Goal: Browse casually

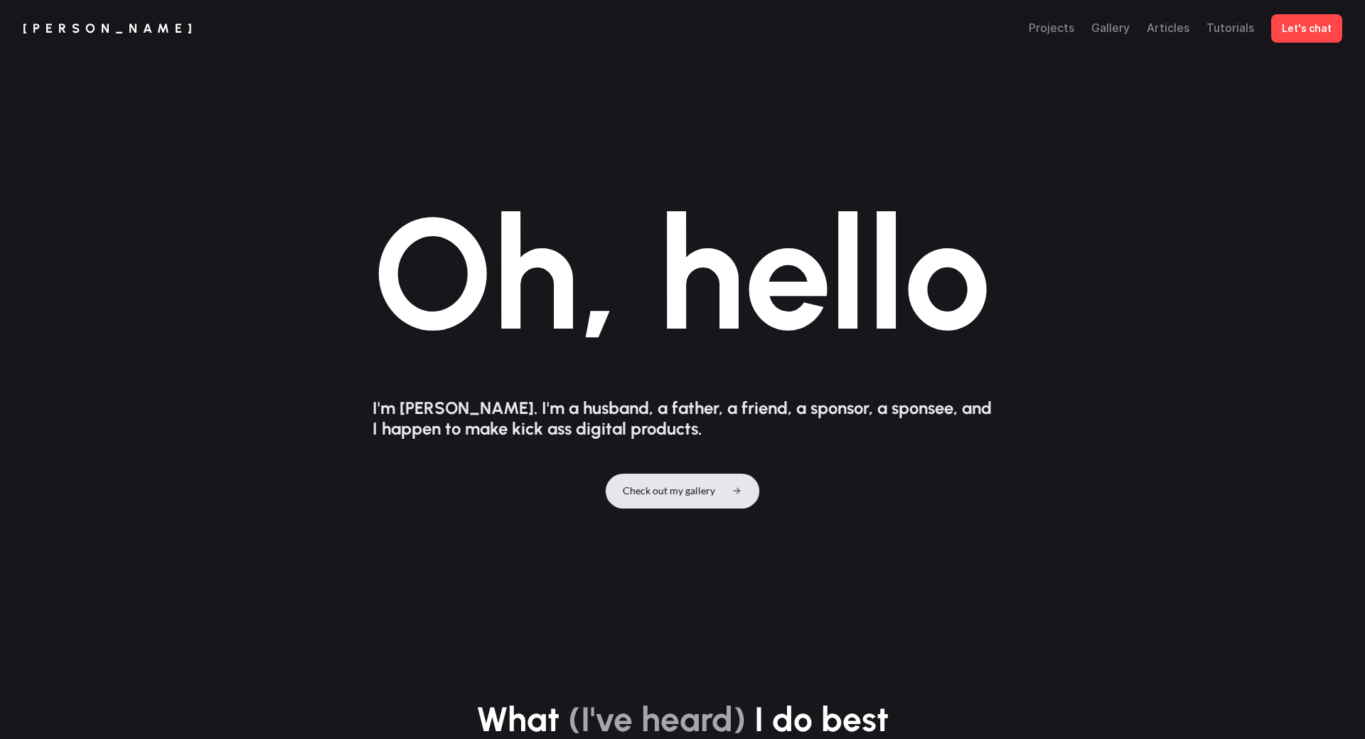
click at [704, 485] on p "Check out my gallery" at bounding box center [669, 491] width 92 height 12
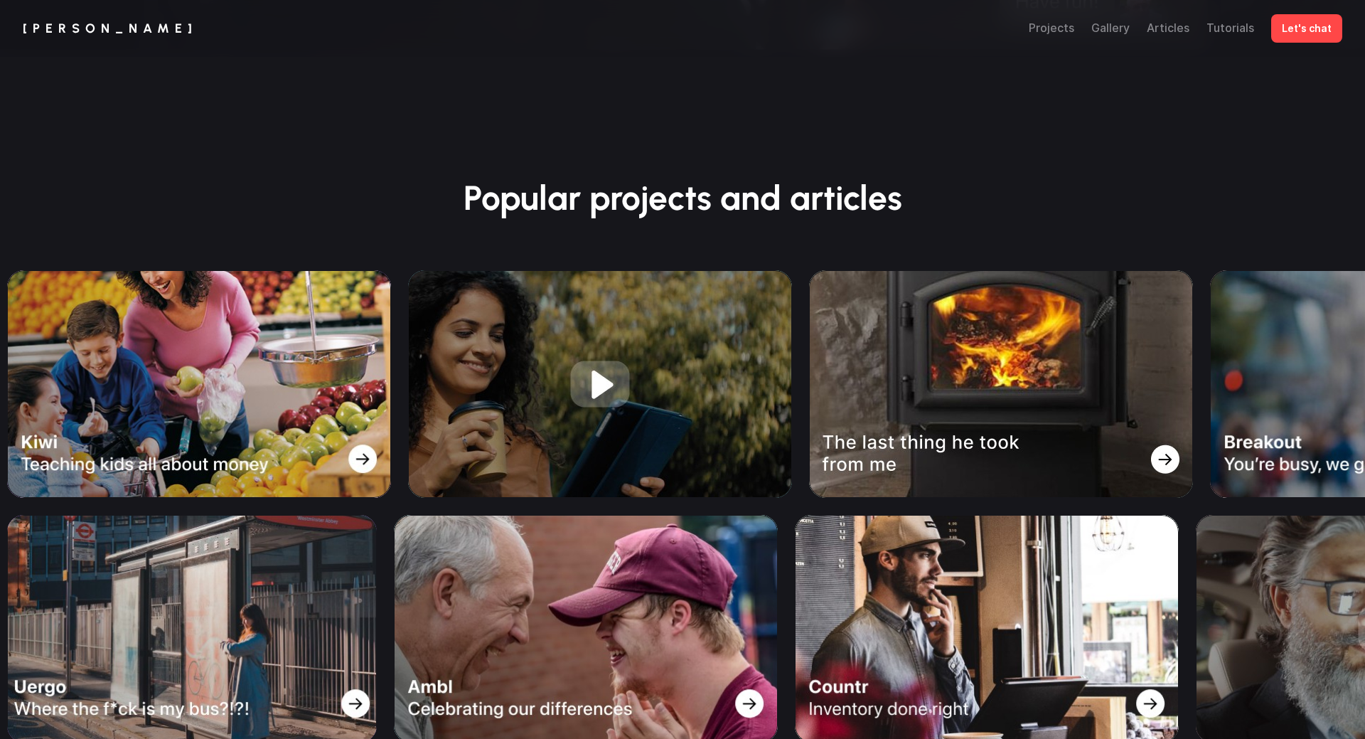
scroll to position [1816, 0]
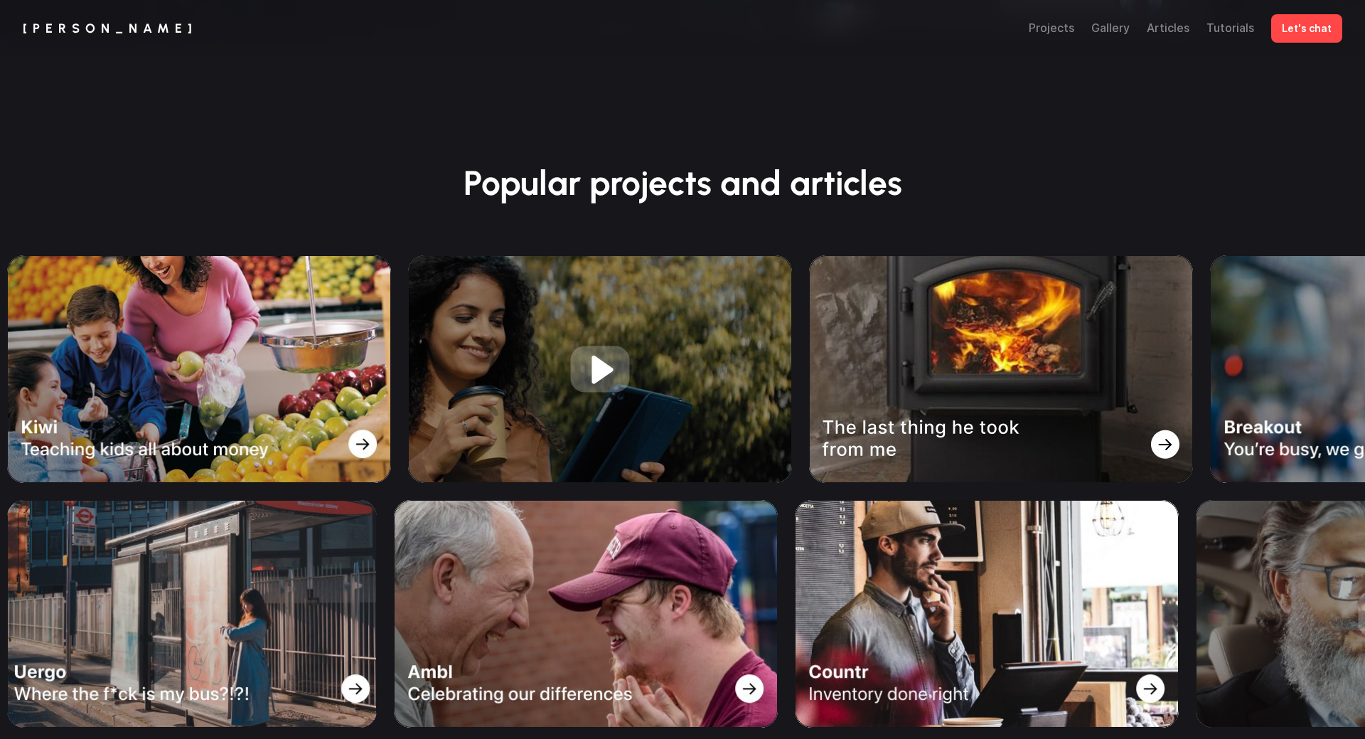
click at [286, 354] on img at bounding box center [478, 369] width 384 height 228
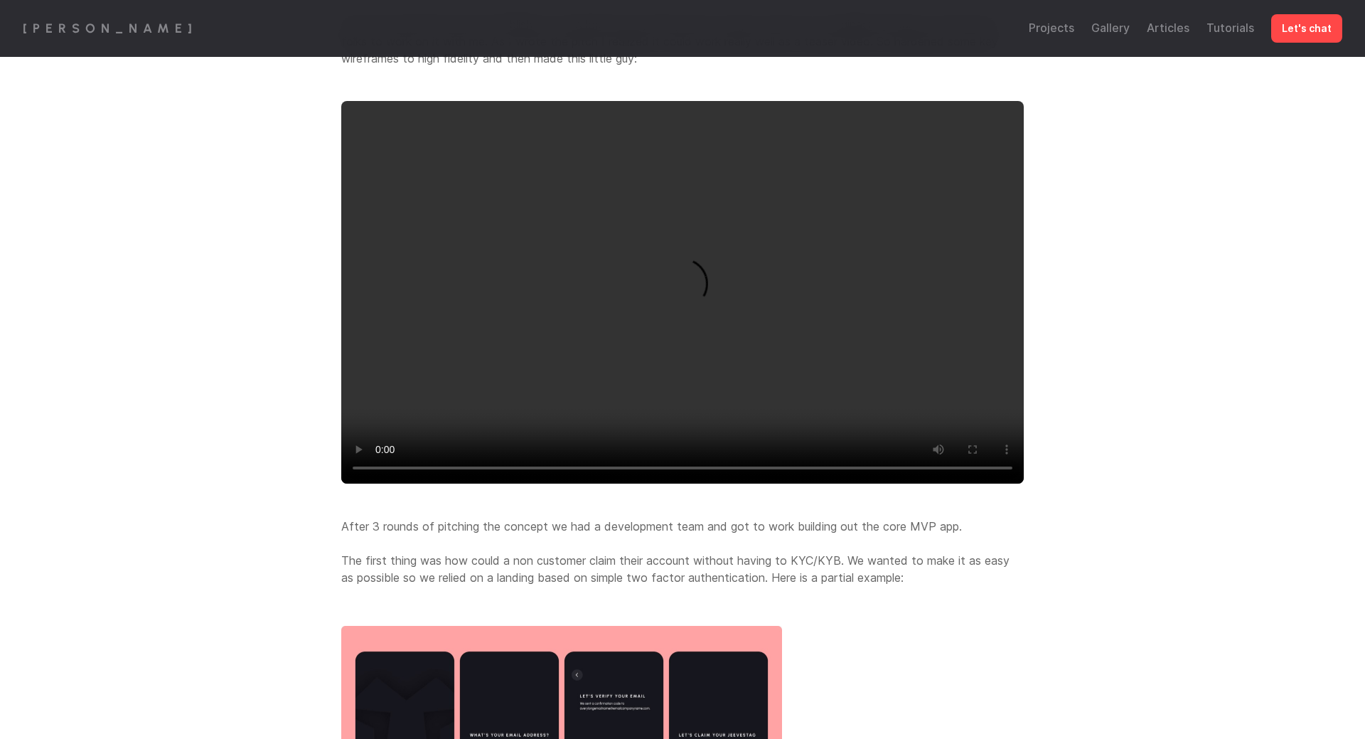
scroll to position [1349, 0]
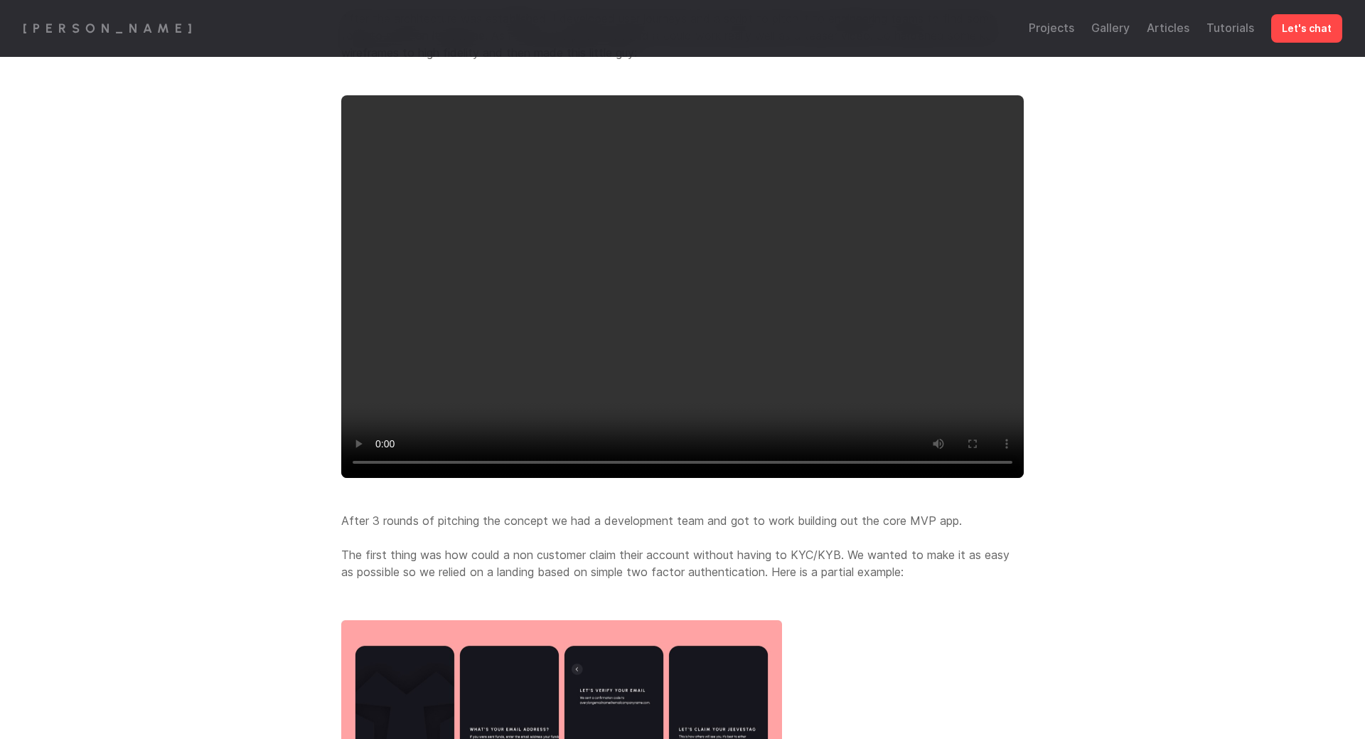
click at [626, 368] on video at bounding box center [682, 286] width 683 height 382
click at [1095, 437] on div "Article Jeeves Anywhere This was a hackathon project I was super proud to lead.…" at bounding box center [683, 56] width 910 height 2668
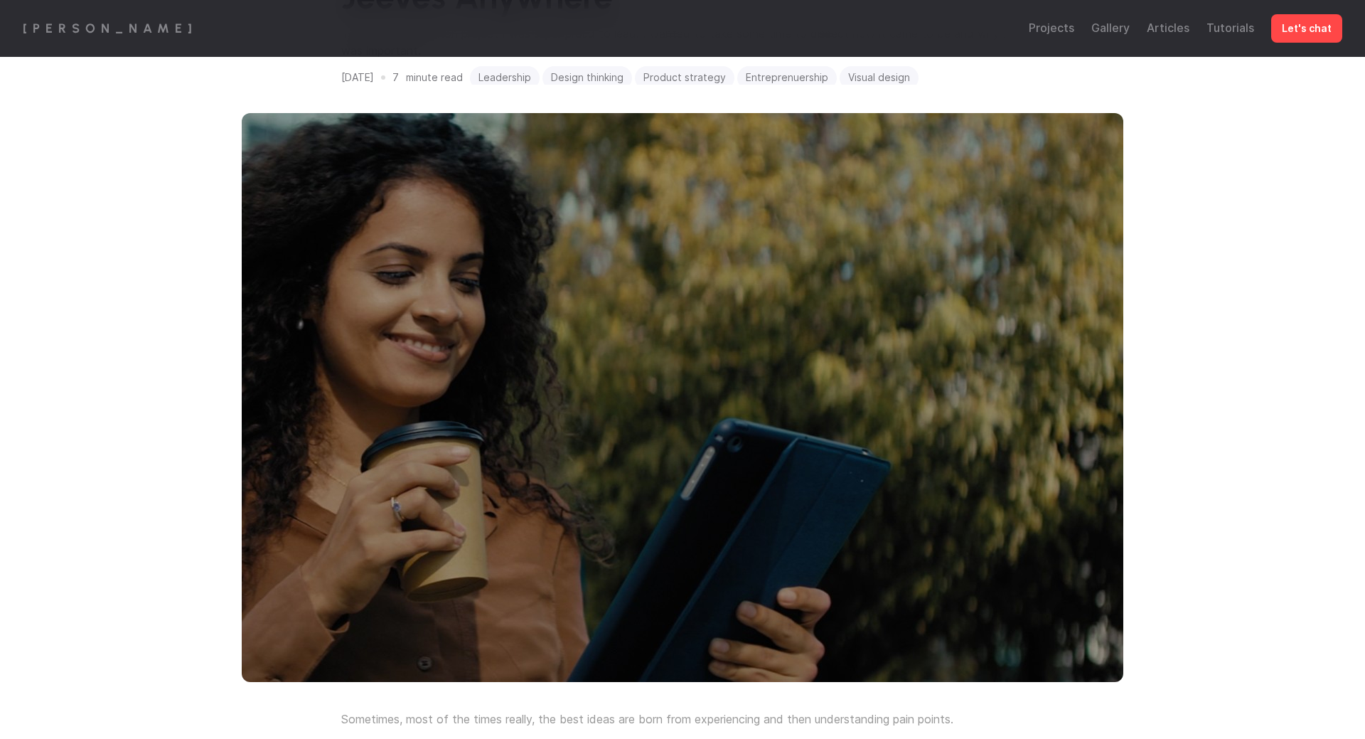
scroll to position [0, 0]
